Goal: Task Accomplishment & Management: Use online tool/utility

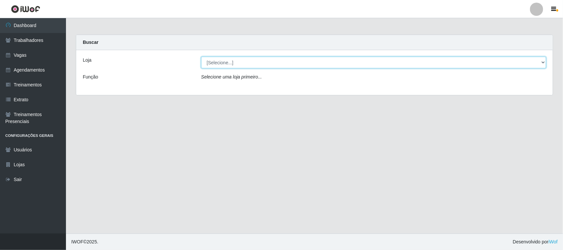
click at [541, 62] on select "[Selecione...] [GEOGRAPHIC_DATA]" at bounding box center [373, 63] width 345 height 12
select select "65"
click at [201, 57] on select "[Selecione...] [GEOGRAPHIC_DATA]" at bounding box center [373, 63] width 345 height 12
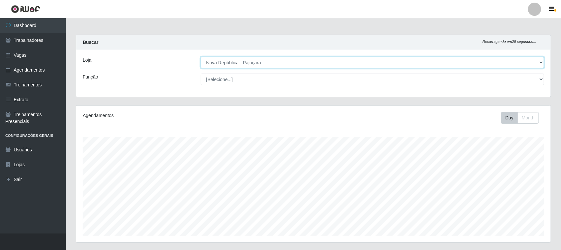
scroll to position [137, 475]
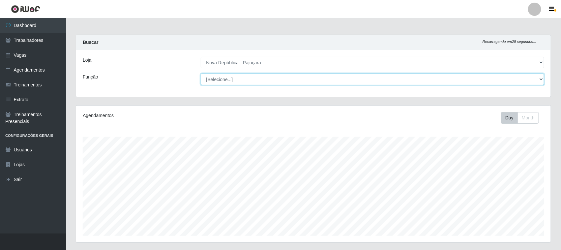
click at [540, 77] on select "[Selecione...] Balconista Operador de Caixa Repositor" at bounding box center [373, 80] width 344 height 12
select select "22"
click at [201, 74] on select "[Selecione...] Balconista Operador de Caixa Repositor" at bounding box center [373, 80] width 344 height 12
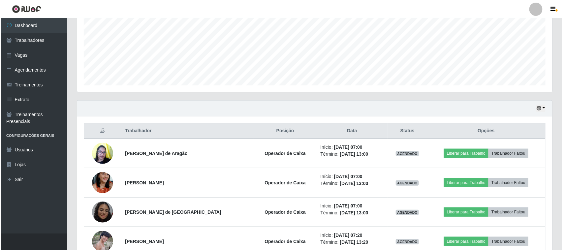
scroll to position [206, 0]
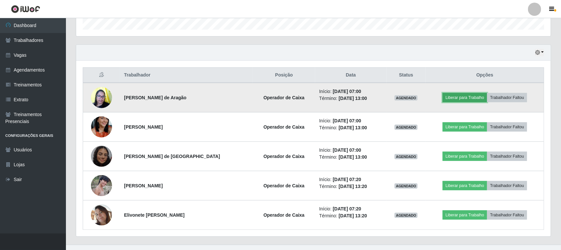
click at [459, 99] on button "Liberar para Trabalho" at bounding box center [465, 97] width 45 height 9
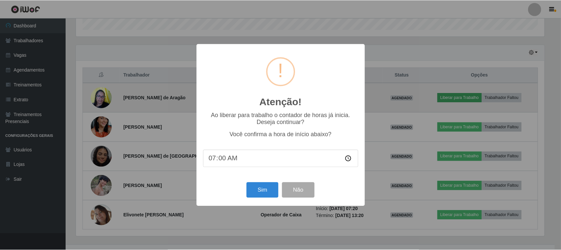
scroll to position [137, 470]
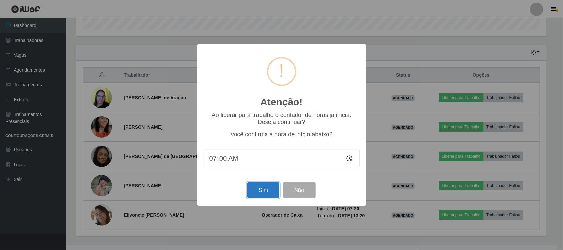
click at [259, 193] on button "Sim" at bounding box center [263, 189] width 32 height 15
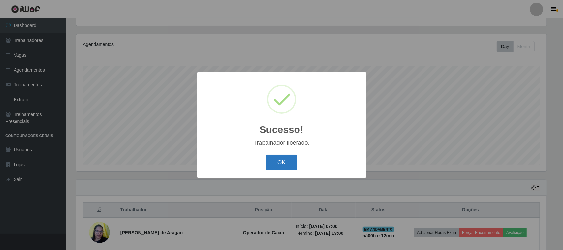
click at [284, 165] on button "OK" at bounding box center [281, 162] width 31 height 15
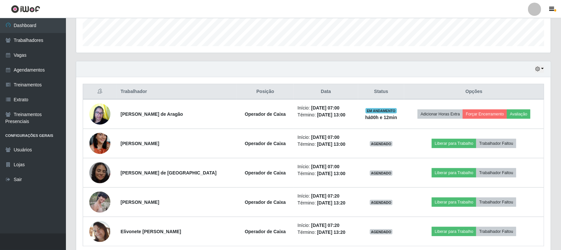
scroll to position [218, 0]
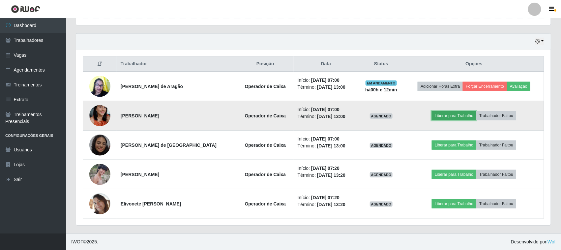
click at [451, 116] on button "Liberar para Trabalho" at bounding box center [454, 115] width 45 height 9
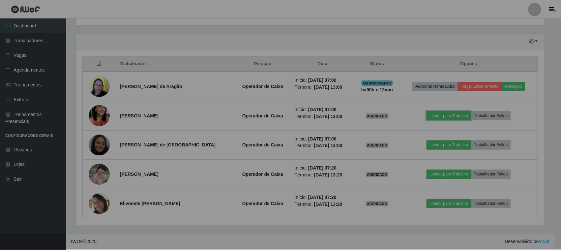
scroll to position [137, 475]
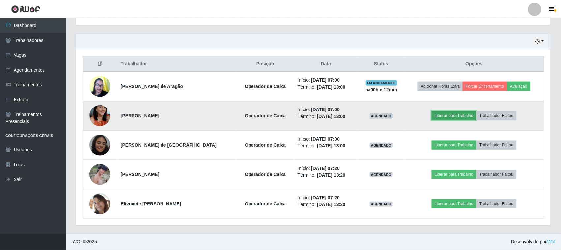
click at [440, 117] on button "Liberar para Trabalho" at bounding box center [454, 115] width 45 height 9
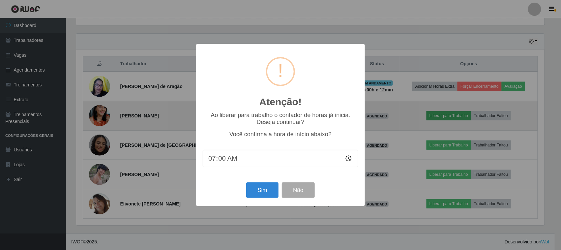
scroll to position [137, 470]
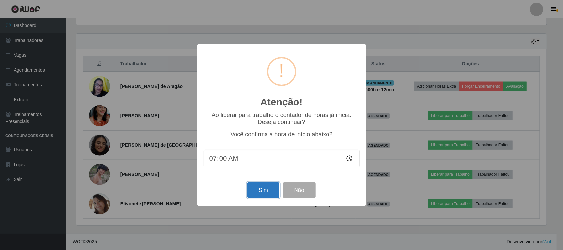
click at [255, 196] on button "Sim" at bounding box center [263, 189] width 32 height 15
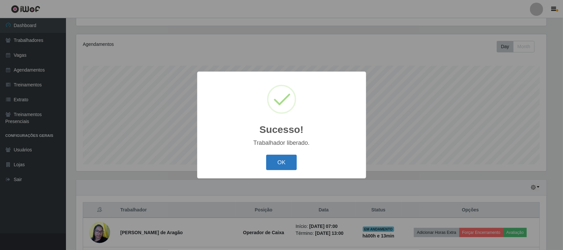
click at [291, 166] on button "OK" at bounding box center [281, 162] width 31 height 15
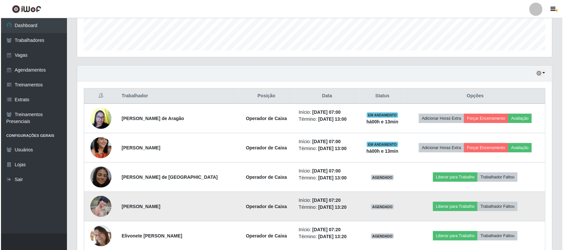
scroll to position [218, 0]
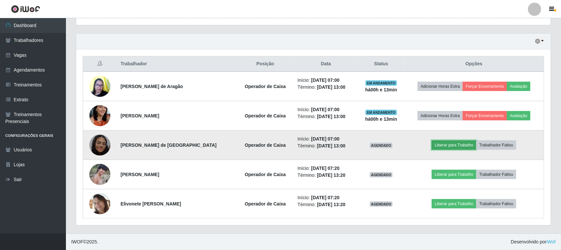
click at [446, 147] on button "Liberar para Trabalho" at bounding box center [454, 144] width 45 height 9
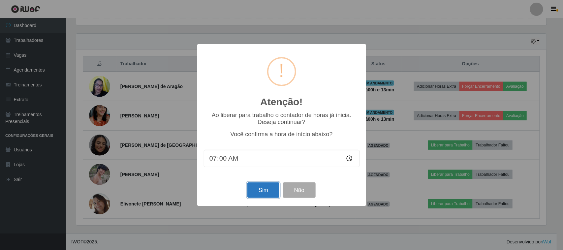
click at [255, 193] on button "Sim" at bounding box center [263, 189] width 32 height 15
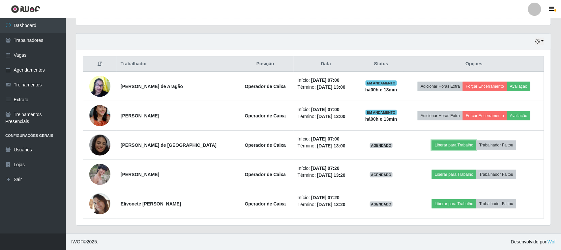
scroll to position [0, 0]
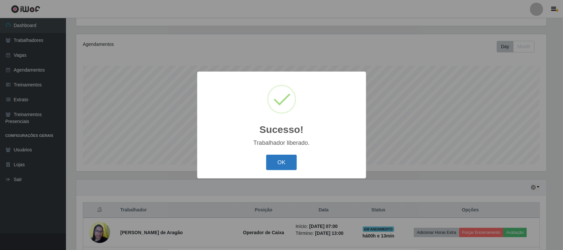
click at [276, 162] on button "OK" at bounding box center [281, 162] width 31 height 15
